Goal: Task Accomplishment & Management: Manage account settings

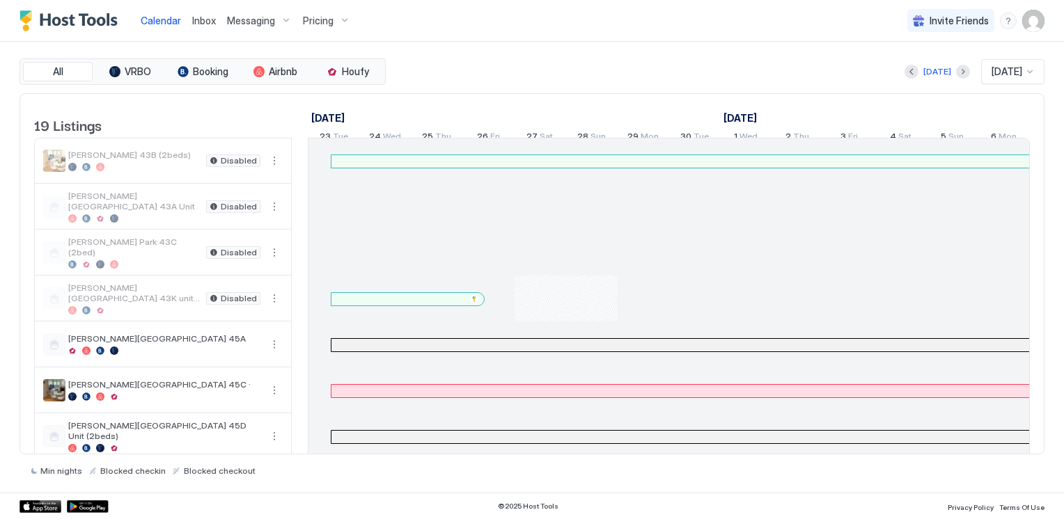
scroll to position [0, 773]
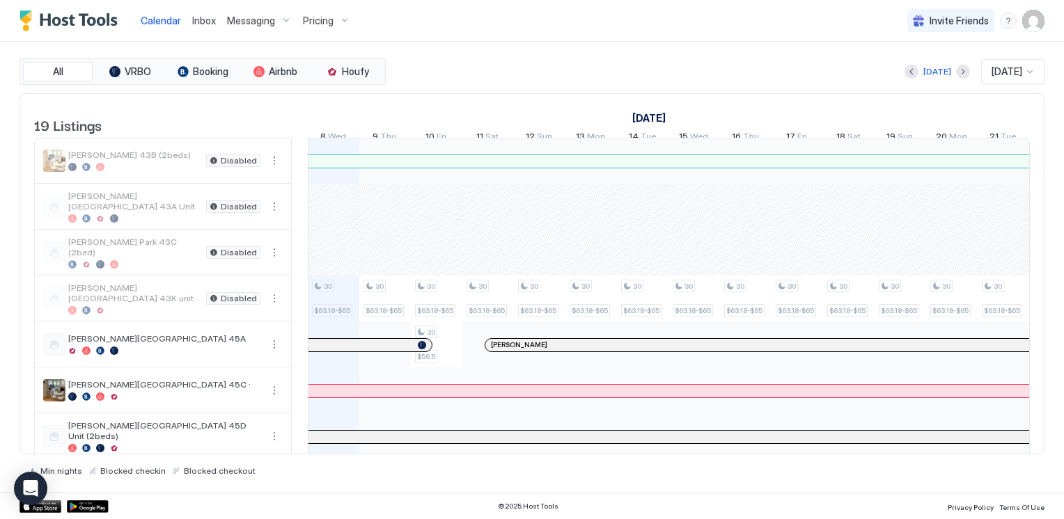
click at [573, 49] on div "All VRBO Booking Airbnb Houfy Today Oct 2025 19 Listings September 2025 October…" at bounding box center [531, 267] width 1025 height 451
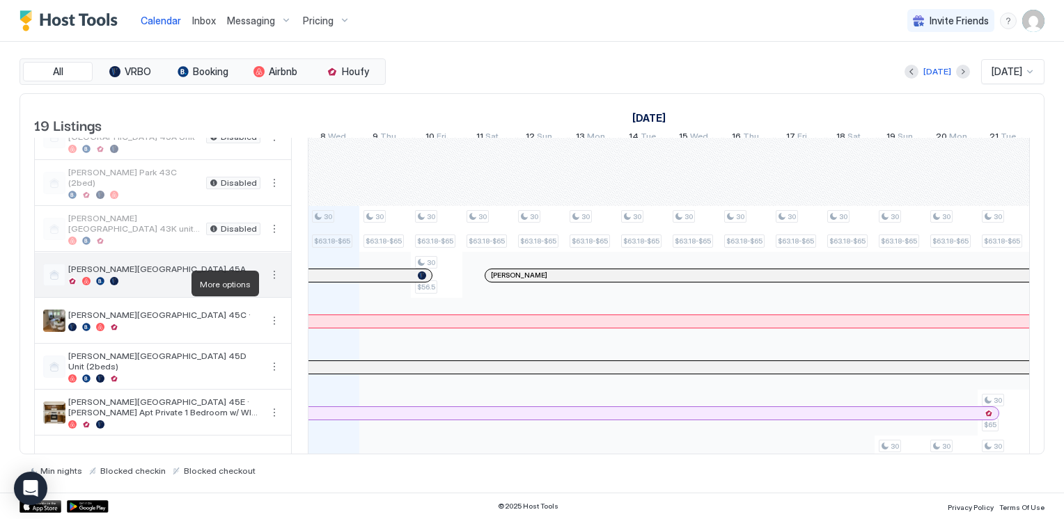
click at [271, 283] on button "More options" at bounding box center [274, 275] width 17 height 17
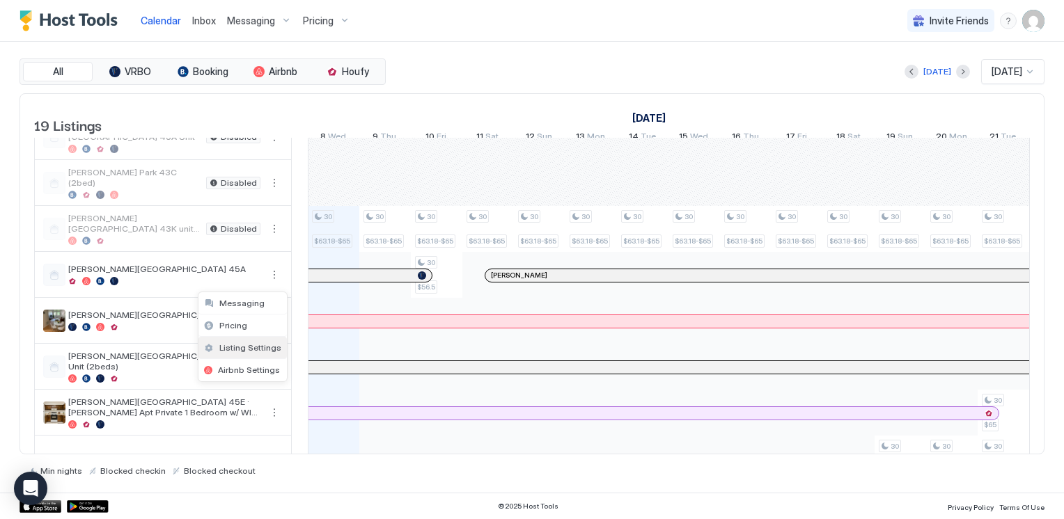
click at [260, 345] on span "Listing Settings" at bounding box center [250, 347] width 62 height 10
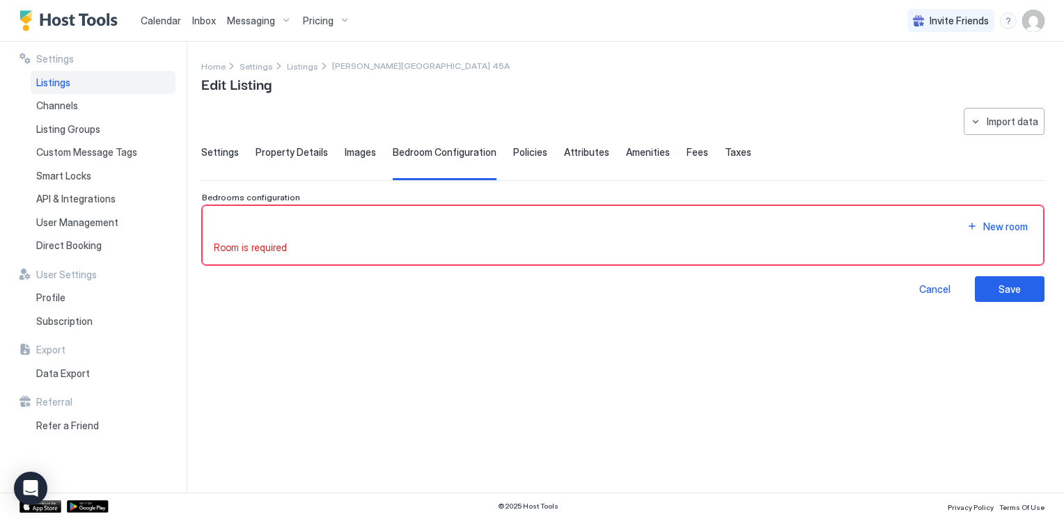
click at [223, 144] on div "**********" at bounding box center [622, 205] width 843 height 194
click at [223, 148] on span "Settings" at bounding box center [220, 152] width 38 height 13
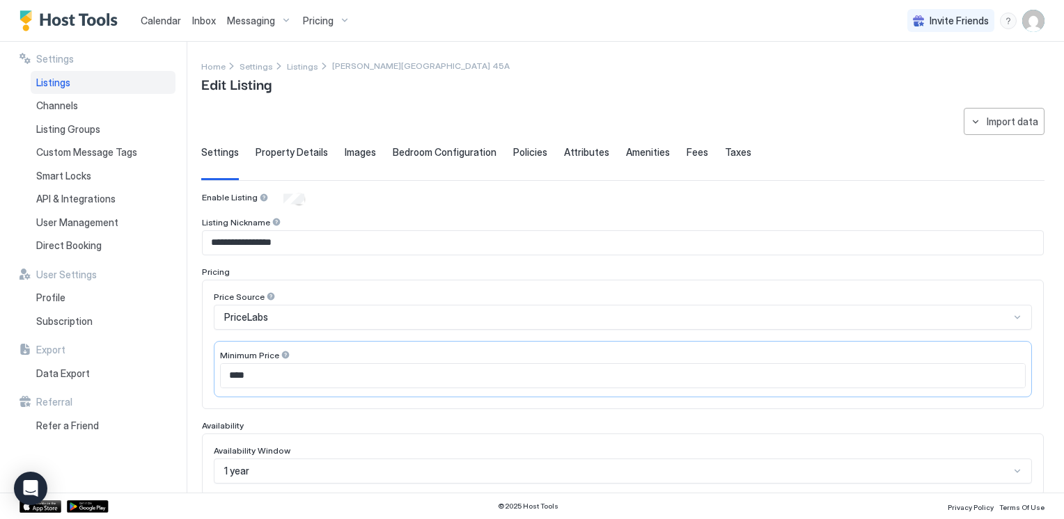
click at [275, 196] on div "Enable Listing" at bounding box center [623, 199] width 842 height 14
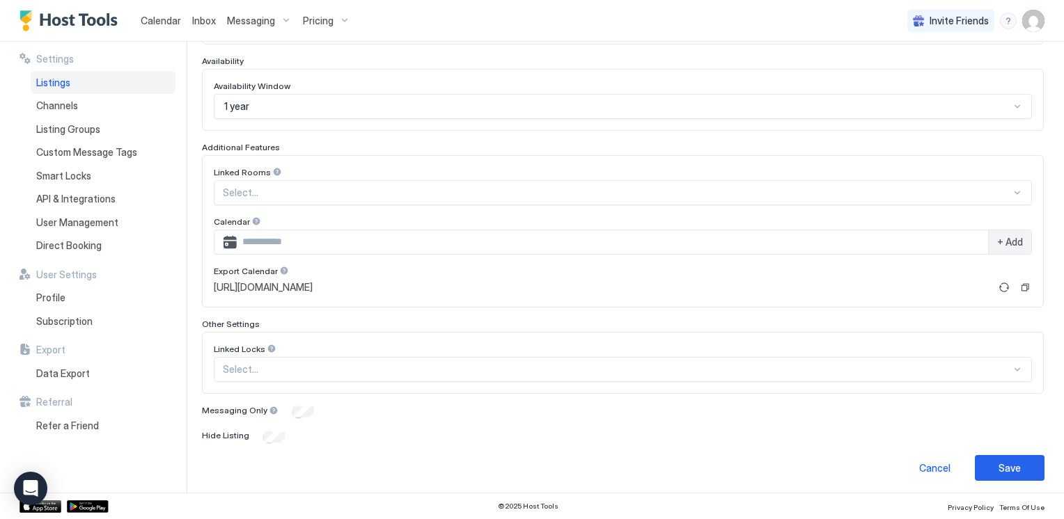
scroll to position [365, 0]
click at [998, 462] on div "Save" at bounding box center [1009, 467] width 22 height 15
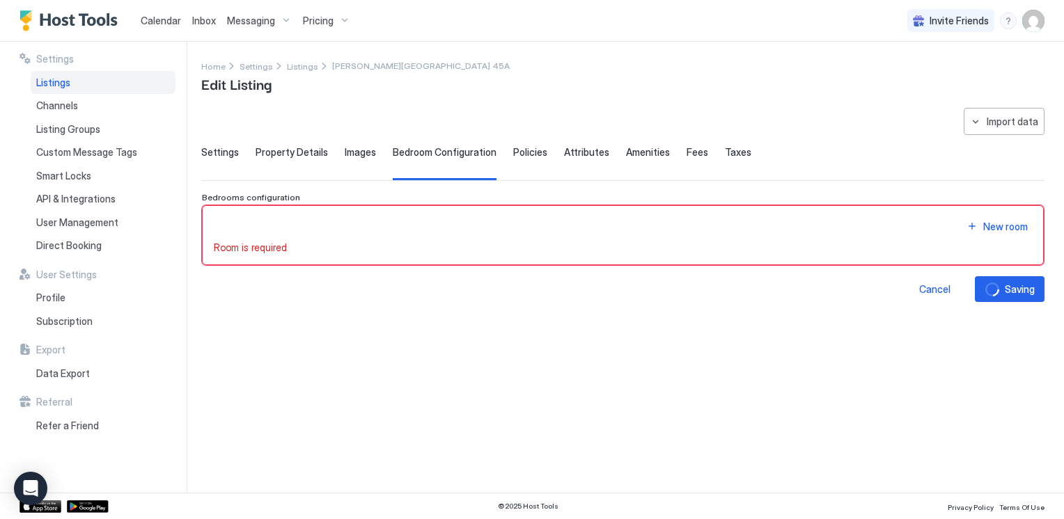
scroll to position [0, 0]
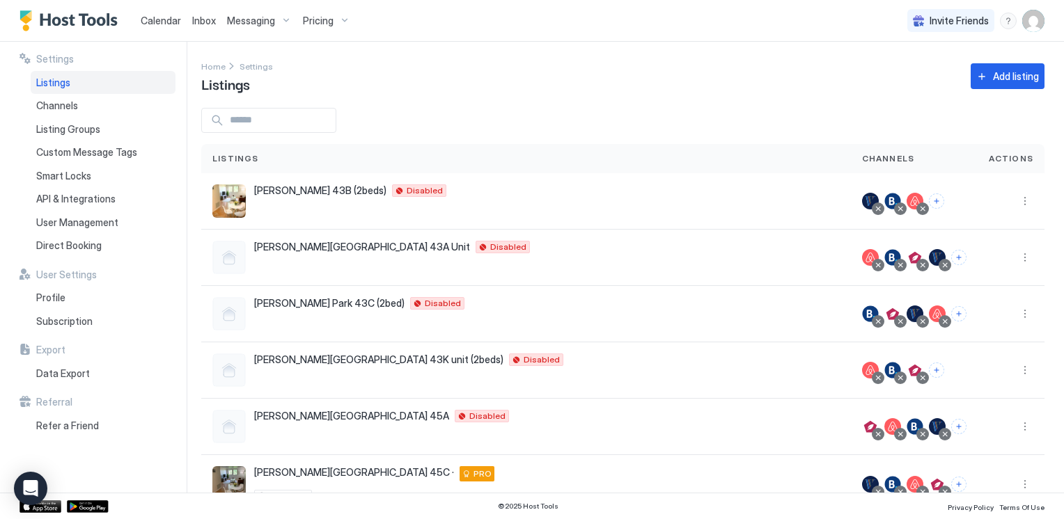
click at [494, 83] on div "Home Settings Listings Add listing" at bounding box center [622, 76] width 843 height 36
click at [287, 125] on input "Input Field" at bounding box center [279, 121] width 111 height 24
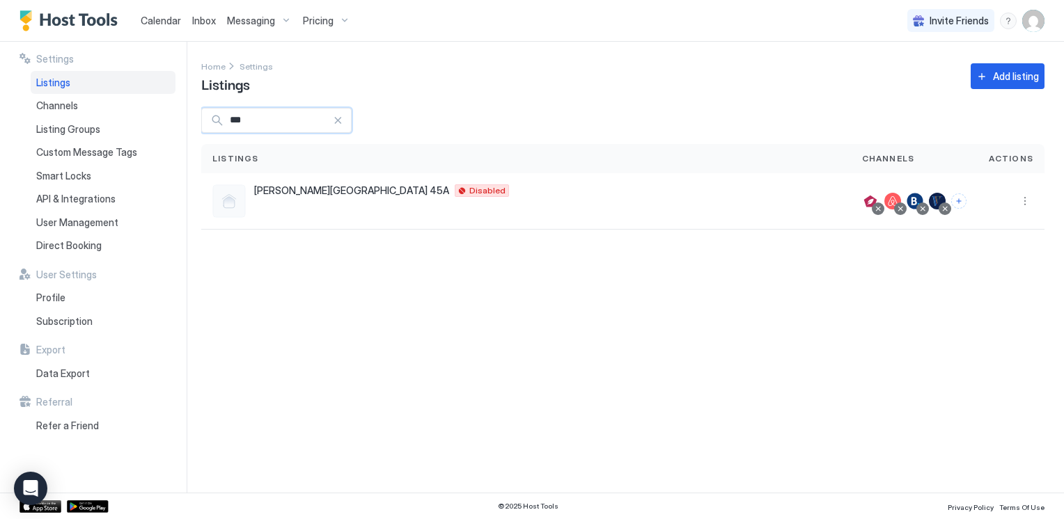
type input "***"
click at [877, 210] on div at bounding box center [877, 208] width 7 height 7
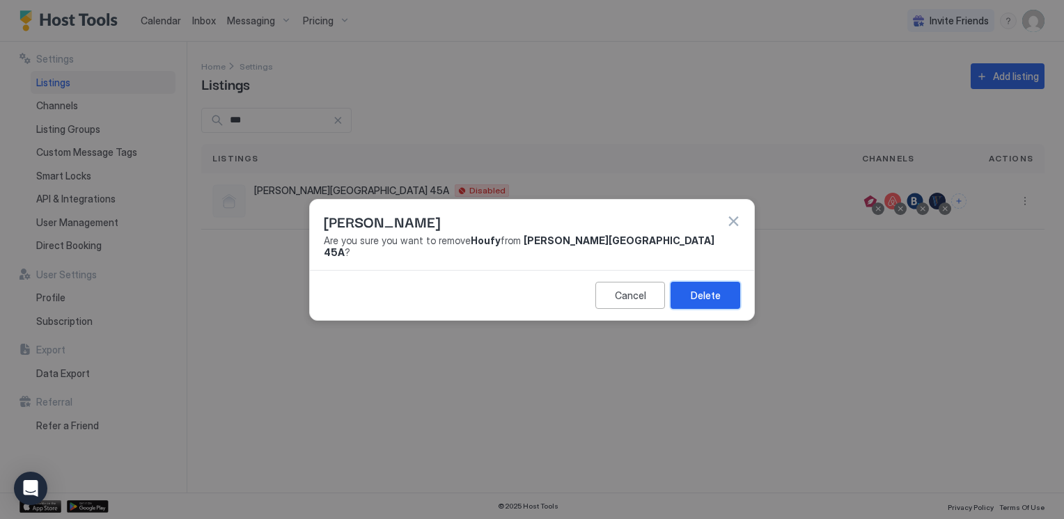
click at [703, 292] on div "Delete" at bounding box center [706, 295] width 30 height 15
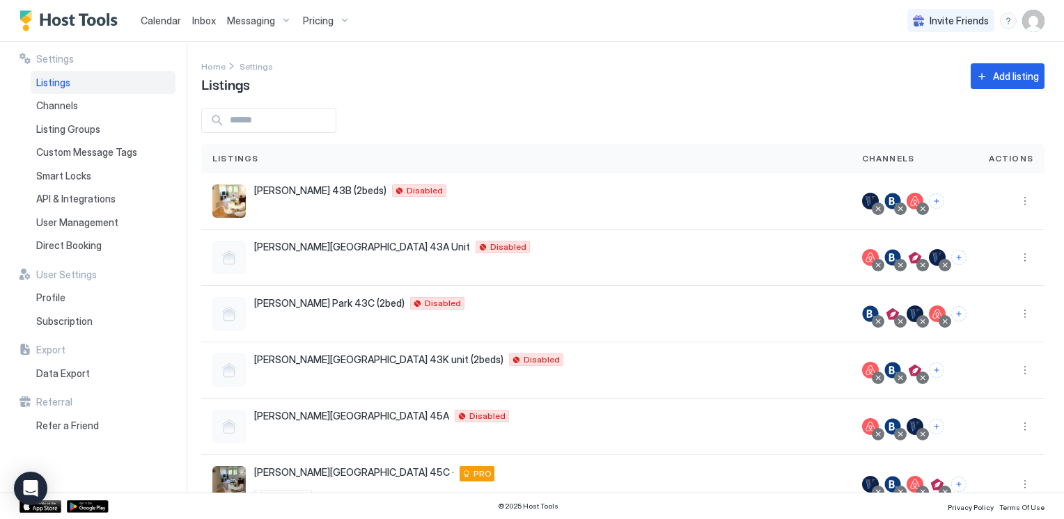
click at [164, 21] on span "Calendar" at bounding box center [161, 21] width 40 height 12
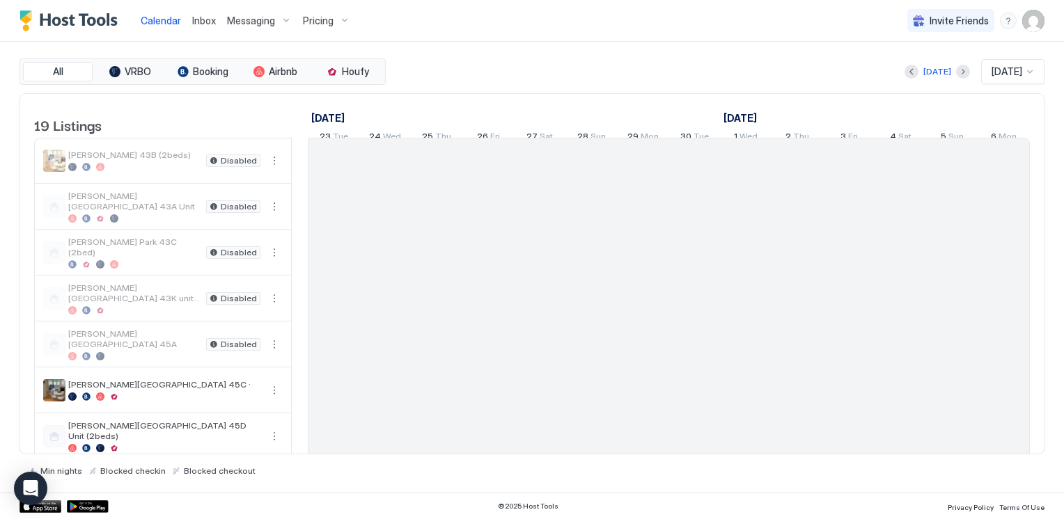
scroll to position [0, 773]
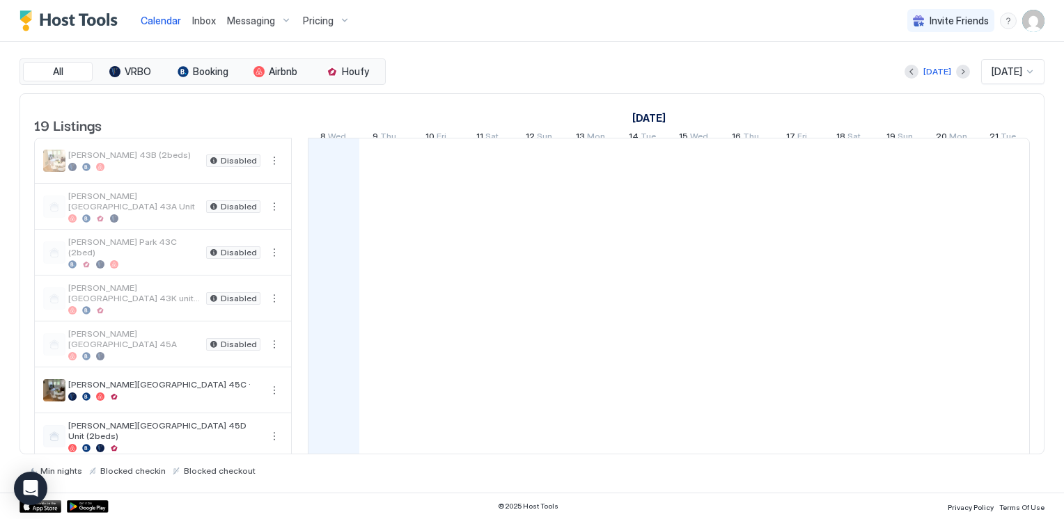
click at [699, 70] on div "[DATE] [DATE]" at bounding box center [716, 71] width 656 height 25
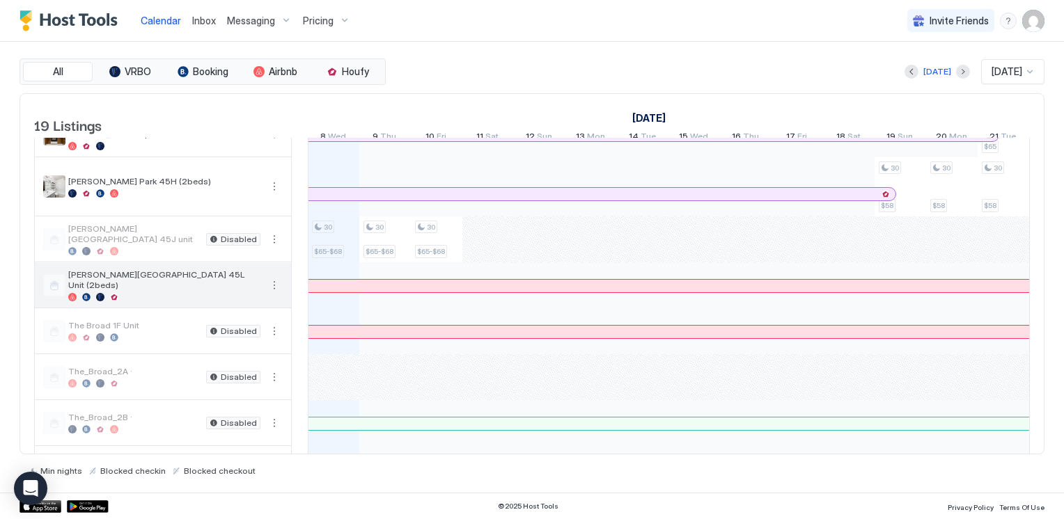
scroll to position [0, 0]
